Goal: Task Accomplishment & Management: Complete application form

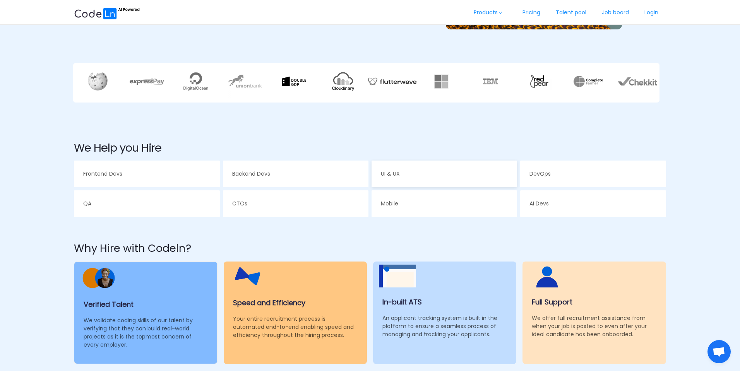
scroll to position [279, 0]
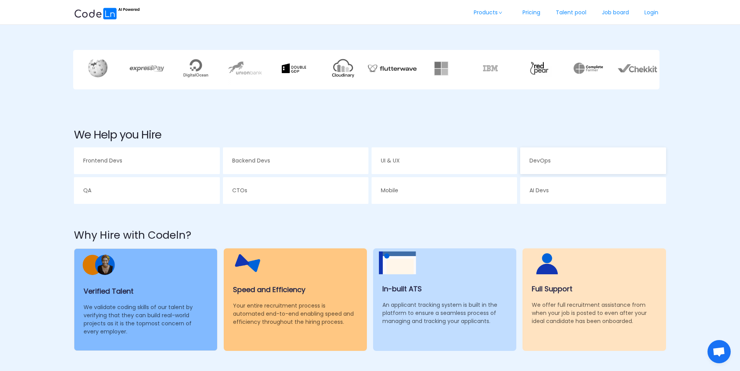
click at [556, 158] on div "DevOps" at bounding box center [593, 161] width 146 height 27
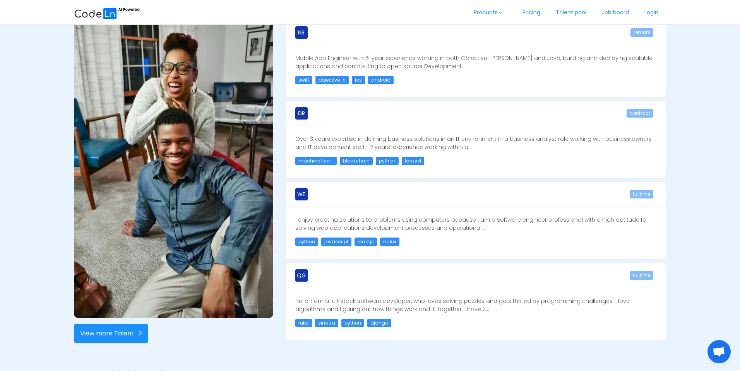
scroll to position [396, 0]
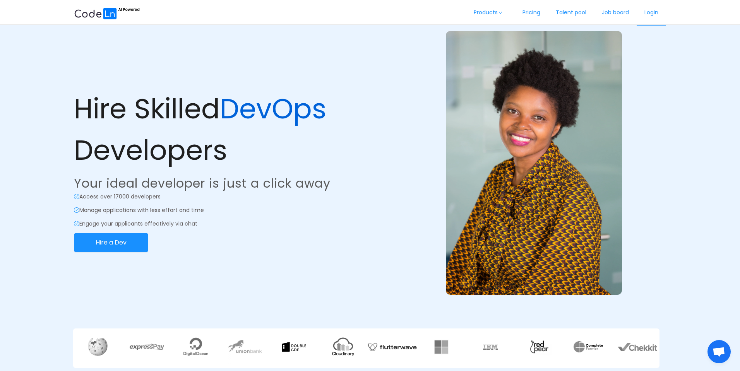
click at [651, 12] on link "Login" at bounding box center [651, 13] width 29 height 26
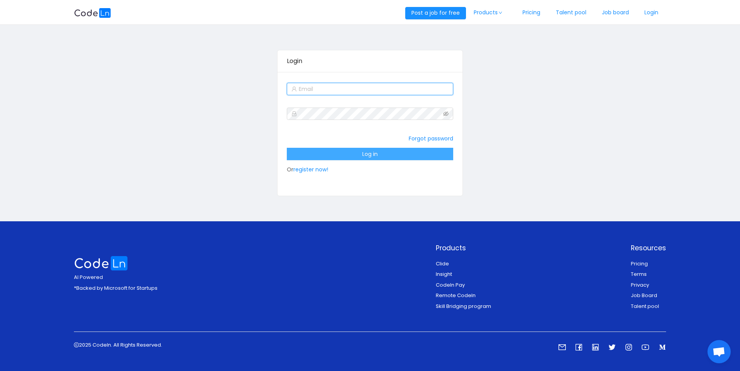
type input "tayo.ofere@gmail.com"
click at [370, 153] on button "Log in" at bounding box center [370, 154] width 166 height 12
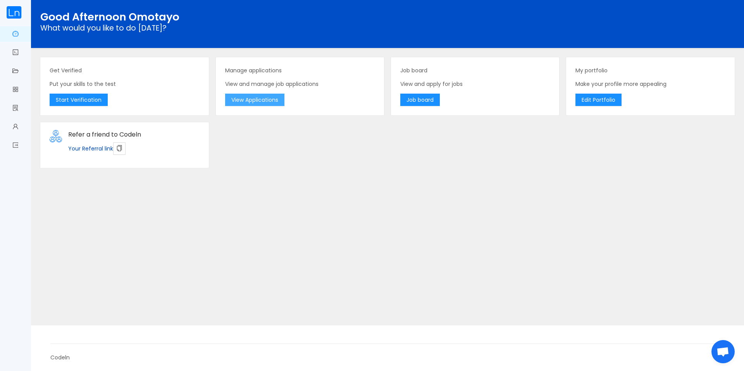
click at [239, 105] on button "View Applications" at bounding box center [254, 100] width 59 height 12
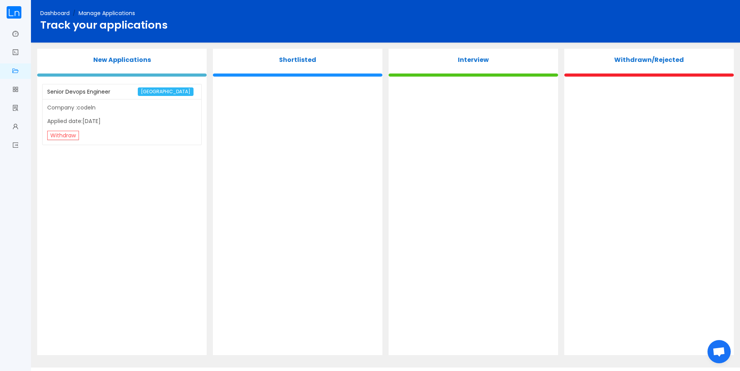
drag, startPoint x: 98, startPoint y: 57, endPoint x: 92, endPoint y: 63, distance: 8.8
click at [98, 60] on p "New Applications" at bounding box center [122, 59] width 170 height 9
click at [19, 31] on span "Dashboard" at bounding box center [19, 33] width 0 height 15
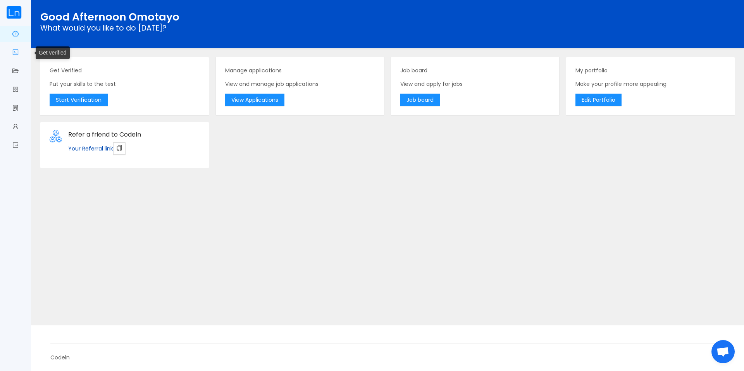
click at [17, 55] on link "Get verified" at bounding box center [15, 53] width 6 height 16
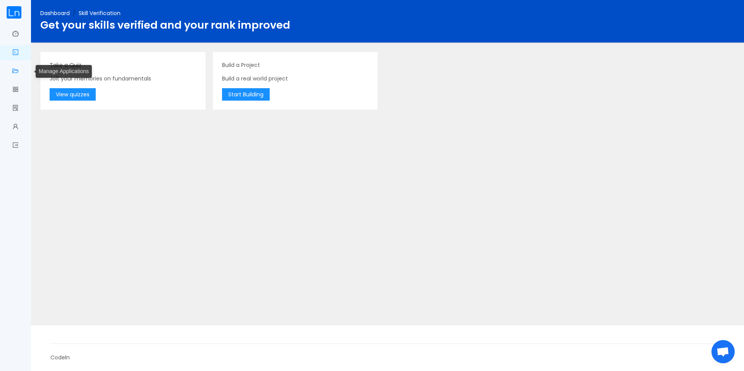
click at [12, 72] on link "Manage Applications" at bounding box center [15, 72] width 6 height 16
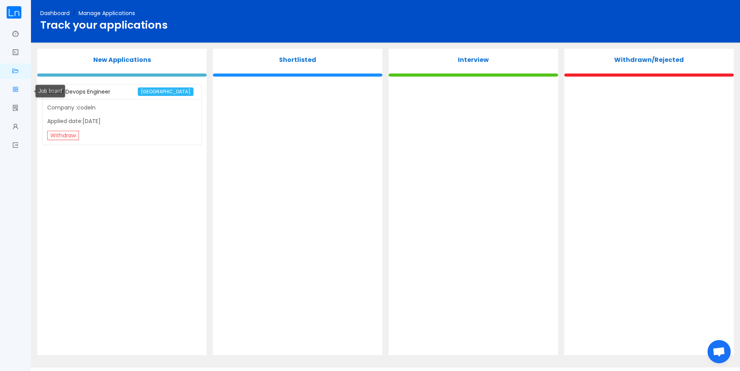
click at [15, 96] on link "Job board" at bounding box center [15, 90] width 6 height 16
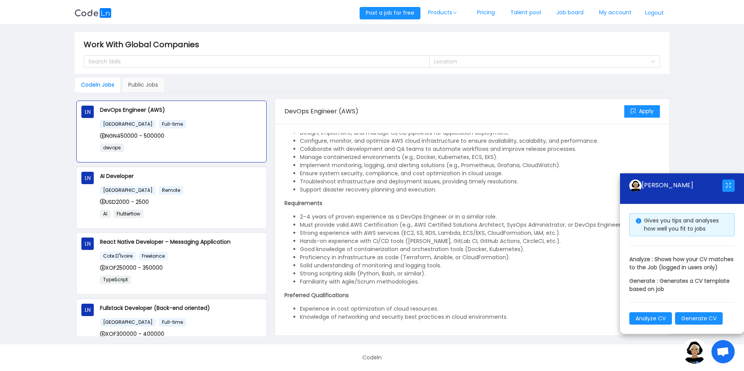
scroll to position [48, 0]
click at [642, 110] on button "Apply" at bounding box center [642, 111] width 36 height 12
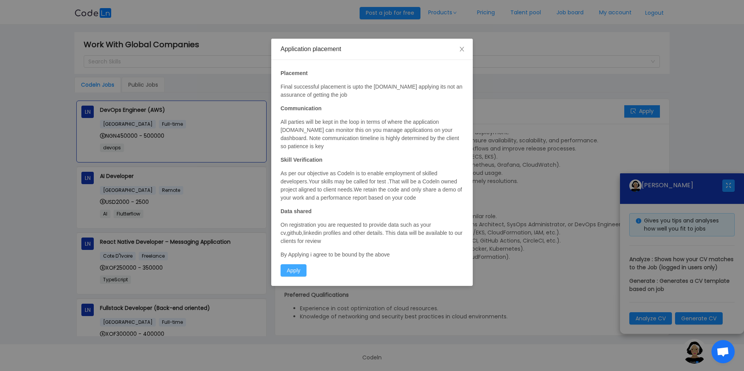
click at [297, 266] on button "Apply" at bounding box center [293, 270] width 26 height 12
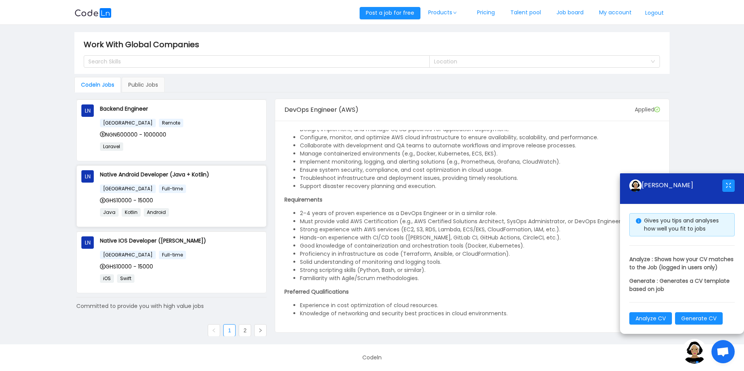
scroll to position [466, 0]
click at [242, 323] on link "2" at bounding box center [245, 329] width 12 height 12
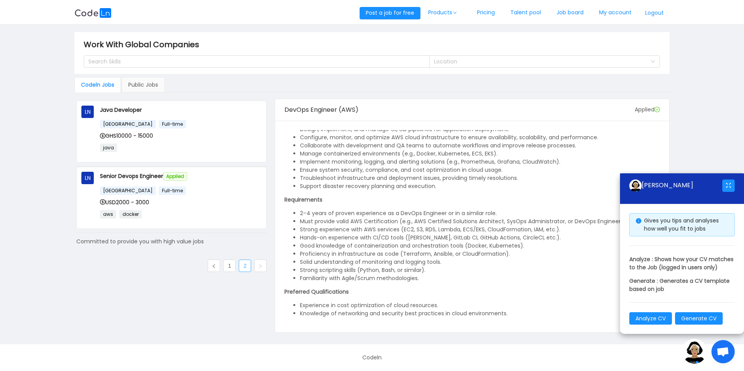
scroll to position [0, 0]
click at [225, 261] on link "1" at bounding box center [229, 266] width 12 height 12
